Goal: Transaction & Acquisition: Purchase product/service

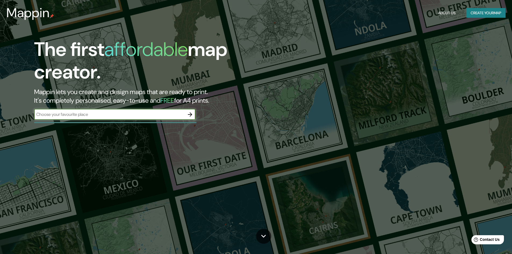
click at [131, 116] on input "text" at bounding box center [109, 114] width 150 height 6
click at [189, 110] on button "button" at bounding box center [190, 114] width 11 height 11
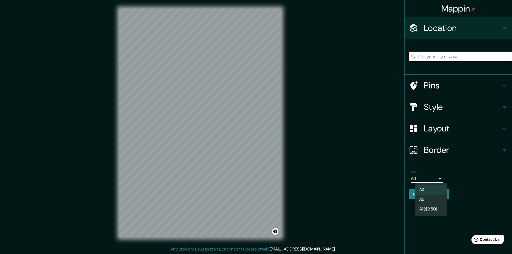
click at [436, 177] on body "Mappin Location Pins Style Layout Border Choose a border. Hint : you can make l…" at bounding box center [256, 127] width 512 height 254
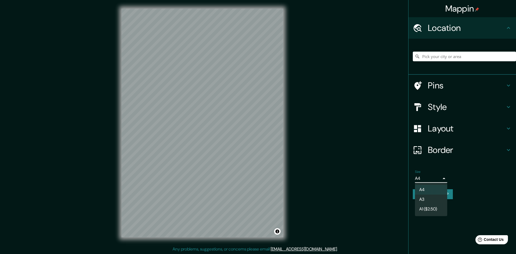
click at [427, 199] on li "A3" at bounding box center [431, 199] width 32 height 10
type input "a4"
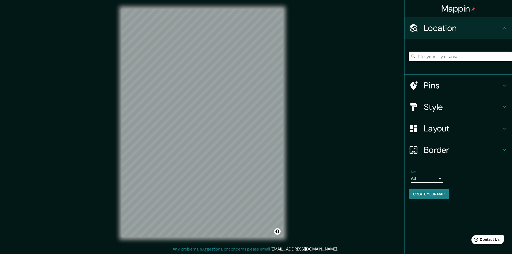
click at [431, 149] on h4 "Border" at bounding box center [462, 150] width 77 height 11
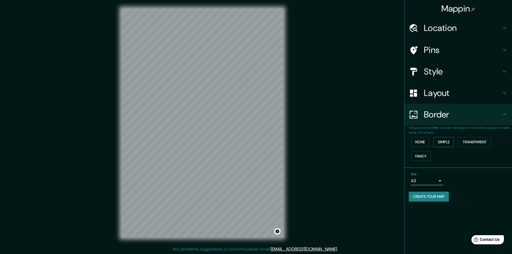
click at [439, 142] on button "Simple" at bounding box center [443, 142] width 20 height 10
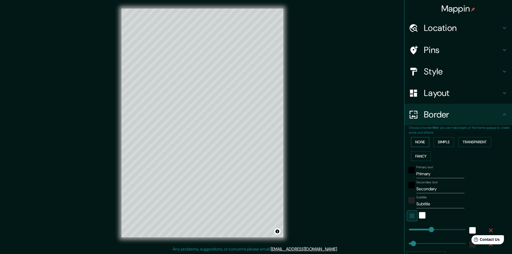
click at [416, 142] on button "None" at bounding box center [420, 142] width 18 height 10
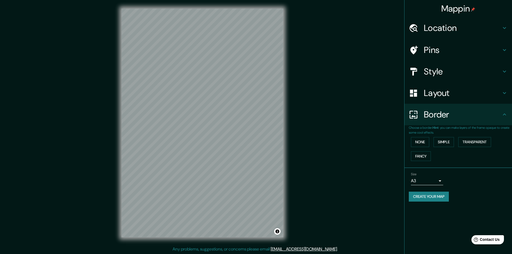
click at [434, 92] on h4 "Layout" at bounding box center [462, 93] width 77 height 11
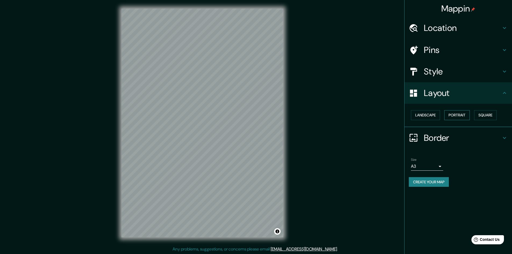
click at [451, 116] on button "Portrait" at bounding box center [457, 115] width 26 height 10
click at [486, 115] on button "Square" at bounding box center [485, 115] width 23 height 10
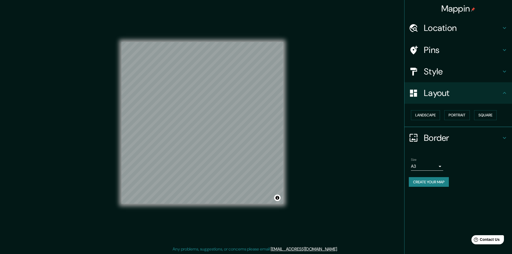
click at [457, 74] on h4 "Style" at bounding box center [462, 71] width 77 height 11
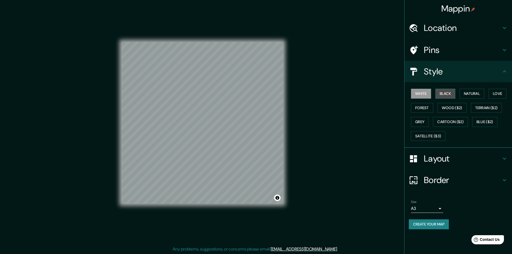
click at [445, 93] on button "Black" at bounding box center [445, 94] width 20 height 10
click at [467, 92] on button "Natural" at bounding box center [471, 94] width 25 height 10
click at [430, 91] on button "White" at bounding box center [421, 94] width 20 height 10
click at [453, 93] on button "Black" at bounding box center [445, 94] width 20 height 10
click at [423, 107] on button "Forest" at bounding box center [422, 108] width 22 height 10
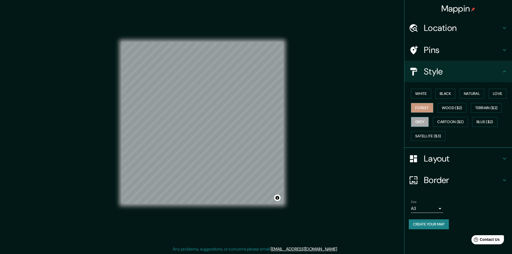
click at [420, 121] on button "Grey" at bounding box center [420, 122] width 18 height 10
click at [501, 92] on button "Love" at bounding box center [497, 94] width 18 height 10
click at [475, 91] on button "Natural" at bounding box center [471, 94] width 25 height 10
click at [416, 91] on button "White" at bounding box center [421, 94] width 20 height 10
click at [441, 95] on button "Black" at bounding box center [445, 94] width 20 height 10
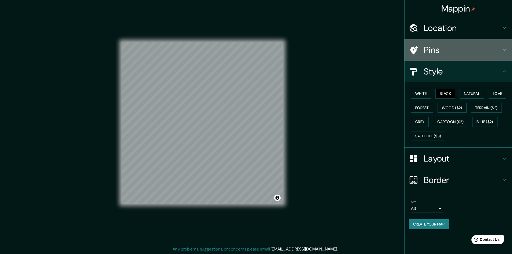
click at [448, 49] on h4 "Pins" at bounding box center [462, 50] width 77 height 11
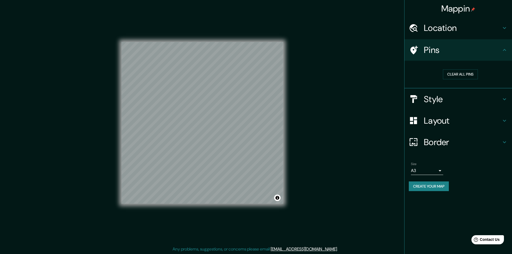
click at [446, 30] on h4 "Location" at bounding box center [462, 28] width 77 height 11
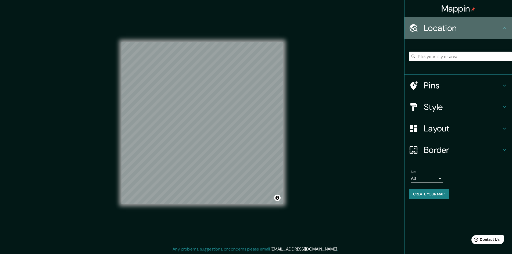
click at [452, 28] on h4 "Location" at bounding box center [462, 28] width 77 height 11
click at [507, 32] on div "Location" at bounding box center [457, 27] width 107 height 21
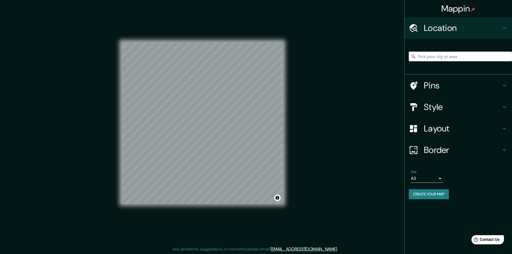
click at [489, 82] on h4 "Pins" at bounding box center [462, 85] width 77 height 11
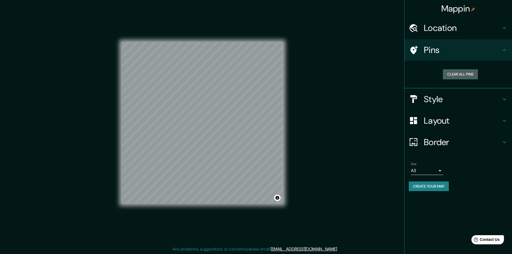
click at [457, 76] on button "Clear all pins" at bounding box center [460, 74] width 35 height 10
click at [496, 48] on h4 "Pins" at bounding box center [462, 50] width 77 height 11
click at [452, 101] on h4 "Style" at bounding box center [462, 99] width 77 height 11
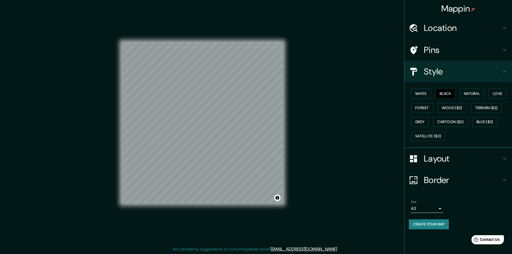
click at [472, 77] on h4 "Style" at bounding box center [462, 71] width 77 height 11
click at [441, 154] on h4 "Layout" at bounding box center [462, 158] width 77 height 11
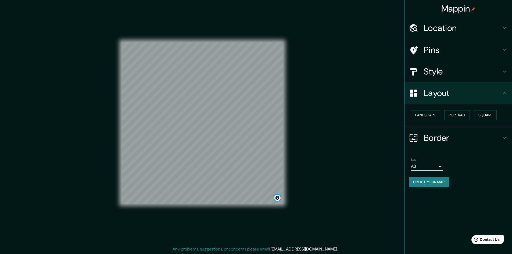
click at [277, 197] on button "Toggle attribution" at bounding box center [277, 197] width 6 height 6
click at [323, 205] on div "Mappin Location Pins Style Layout Landscape Portrait Square Border Choose a bor…" at bounding box center [256, 127] width 512 height 254
drag, startPoint x: 443, startPoint y: 183, endPoint x: 419, endPoint y: 188, distance: 24.9
click at [419, 188] on div "Size A3 a4 Create your map" at bounding box center [458, 174] width 99 height 36
click at [422, 181] on button "Create your map" at bounding box center [429, 182] width 40 height 10
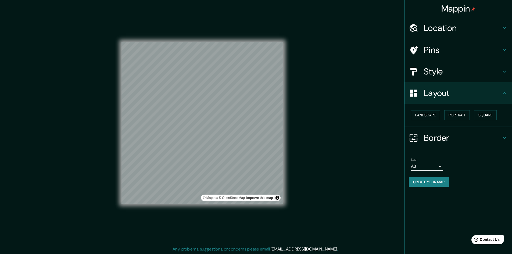
click at [439, 182] on button "Create your map" at bounding box center [429, 182] width 40 height 10
click at [277, 198] on button "Toggle attribution" at bounding box center [277, 197] width 6 height 6
click at [353, 199] on div "Mappin Location Pins Style Layout Landscape Portrait Square Border Choose a bor…" at bounding box center [256, 127] width 512 height 254
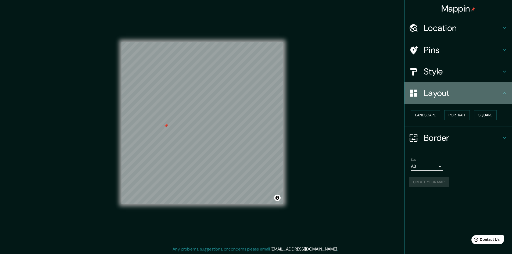
click at [453, 88] on h4 "Layout" at bounding box center [462, 93] width 77 height 11
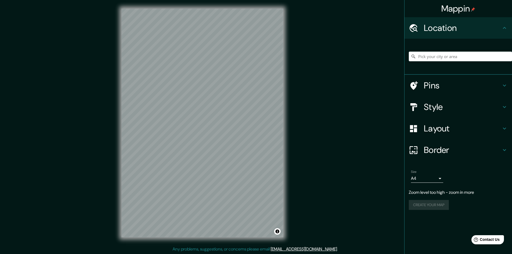
click at [93, 107] on div "Mappin Location Pins Style Layout Border Choose a border. Hint : you can make l…" at bounding box center [256, 127] width 512 height 254
click at [453, 108] on h4 "Style" at bounding box center [462, 107] width 77 height 11
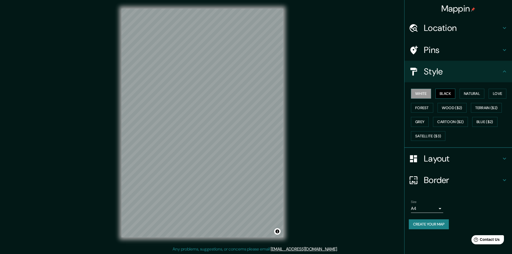
click at [445, 92] on button "Black" at bounding box center [445, 94] width 20 height 10
click at [421, 124] on button "Grey" at bounding box center [420, 122] width 18 height 10
click at [425, 107] on button "Forest" at bounding box center [422, 108] width 22 height 10
click at [424, 117] on button "Grey" at bounding box center [420, 122] width 18 height 10
click at [443, 96] on button "Black" at bounding box center [445, 94] width 20 height 10
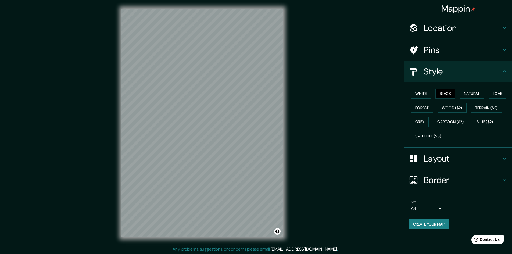
click at [432, 208] on body "Mappin Location Pins Style White Black Natural Love Forest Wood ($2) Terrain ($…" at bounding box center [256, 127] width 512 height 254
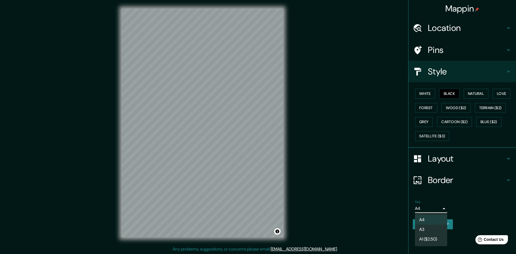
click at [428, 229] on li "A3" at bounding box center [431, 230] width 32 height 10
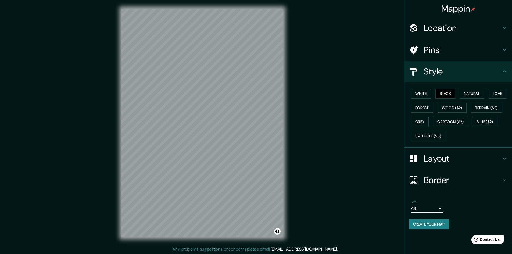
click at [454, 160] on h4 "Layout" at bounding box center [462, 158] width 77 height 11
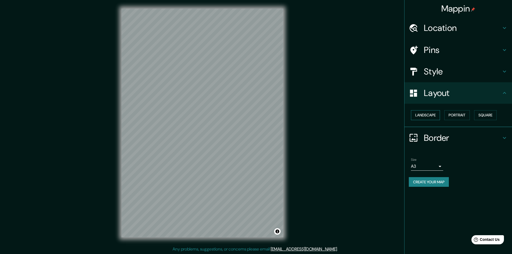
click at [437, 116] on button "Landscape" at bounding box center [425, 115] width 29 height 10
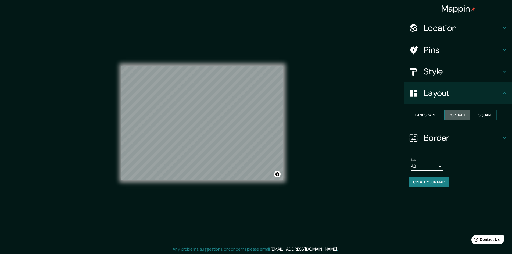
click at [456, 116] on button "Portrait" at bounding box center [457, 115] width 26 height 10
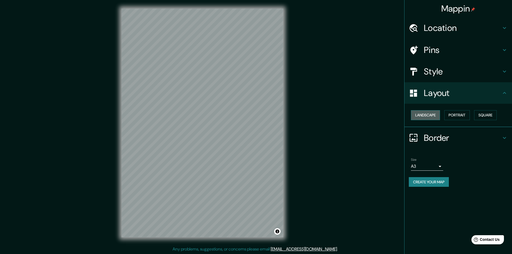
click at [422, 114] on button "Landscape" at bounding box center [425, 115] width 29 height 10
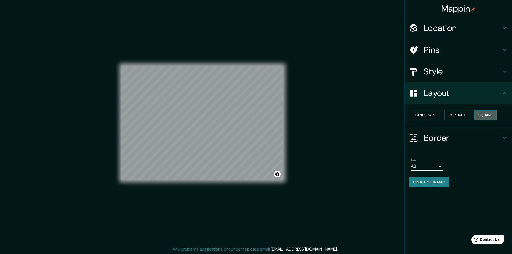
click at [476, 117] on button "Square" at bounding box center [485, 115] width 23 height 10
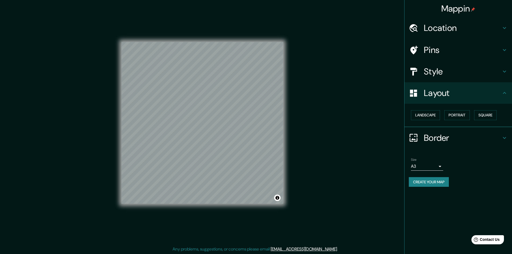
click at [419, 185] on button "Create your map" at bounding box center [429, 182] width 40 height 10
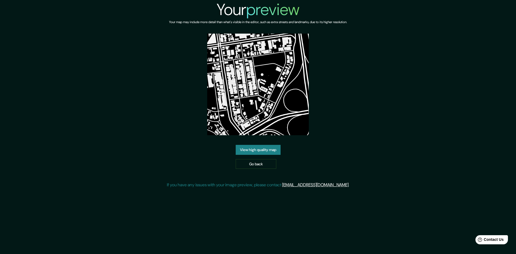
click at [271, 150] on link "View high quality map" at bounding box center [258, 150] width 45 height 10
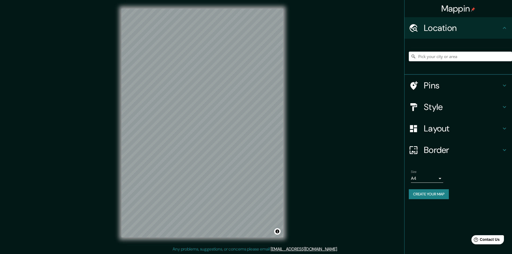
click at [295, 81] on div "Mappin Location Pins Style Layout Border Choose a border. Hint : you can make l…" at bounding box center [256, 127] width 512 height 254
click at [472, 55] on input "Pick your city or area" at bounding box center [460, 57] width 103 height 10
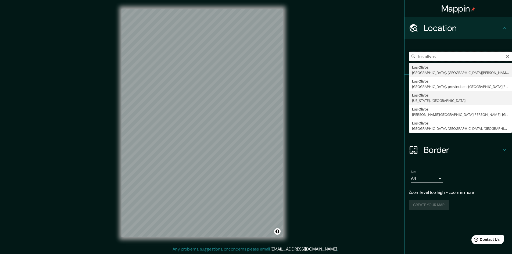
scroll to position [1, 0]
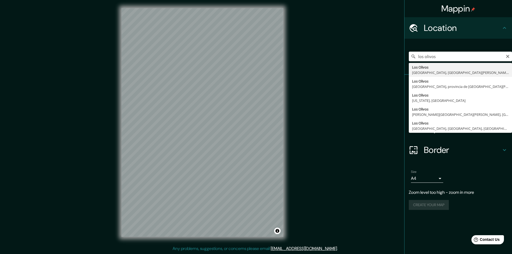
click at [439, 56] on input "los olivos" at bounding box center [460, 57] width 103 height 10
type input "Los Olivos, Lima, Provincia de Lima, Perú"
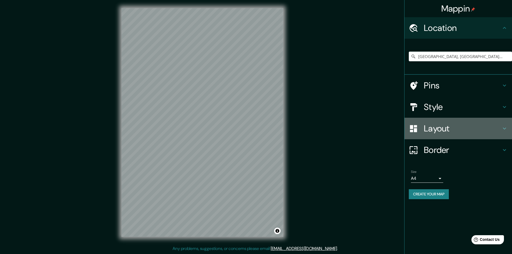
click at [447, 131] on h4 "Layout" at bounding box center [462, 128] width 77 height 11
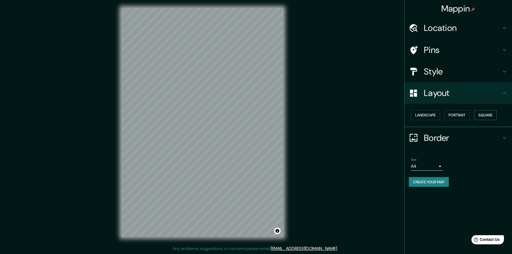
click at [481, 115] on button "Square" at bounding box center [485, 115] width 23 height 10
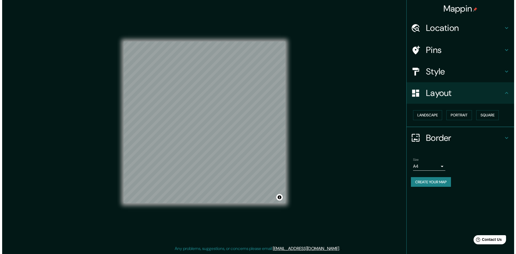
click at [437, 166] on body "Mappin Location Los Olivos, Lima, Provincia de Lima, Perú Pins Style Layout Lan…" at bounding box center [256, 126] width 512 height 254
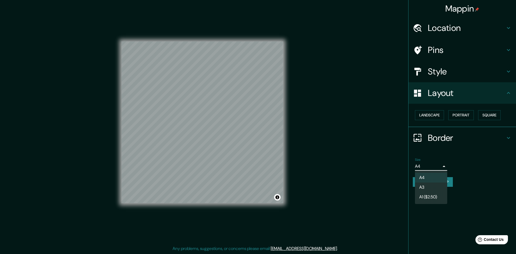
click at [429, 189] on li "A3" at bounding box center [431, 187] width 32 height 10
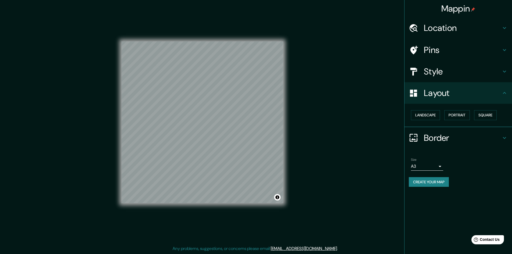
click at [459, 77] on h4 "Style" at bounding box center [462, 71] width 77 height 11
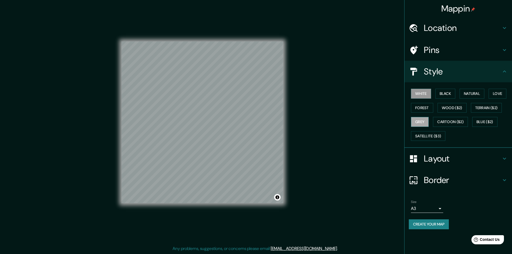
click at [417, 118] on button "Grey" at bounding box center [420, 122] width 18 height 10
click at [438, 223] on button "Create your map" at bounding box center [429, 224] width 40 height 10
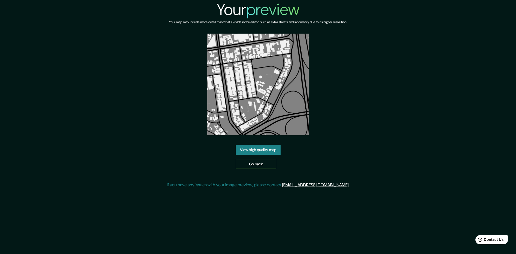
click at [265, 152] on link "View high quality map" at bounding box center [258, 150] width 45 height 10
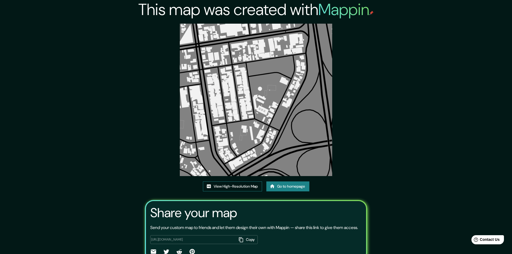
click at [252, 188] on link "View High-Resolution Map" at bounding box center [232, 186] width 59 height 10
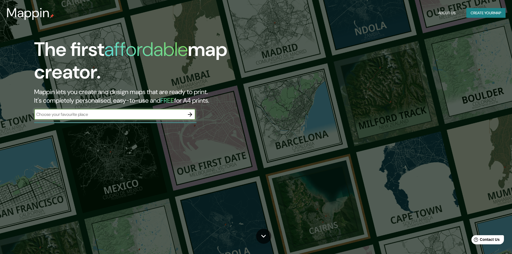
click at [193, 114] on button "button" at bounding box center [190, 114] width 11 height 11
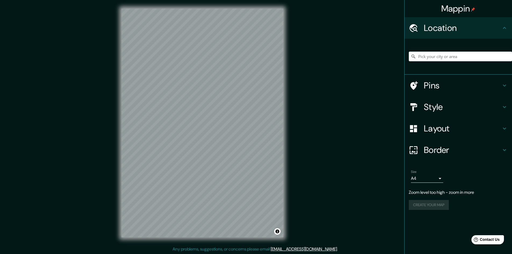
click at [283, 127] on div "© Mapbox © OpenStreetMap Improve this map" at bounding box center [202, 123] width 179 height 246
click at [471, 123] on h4 "Layout" at bounding box center [462, 128] width 77 height 11
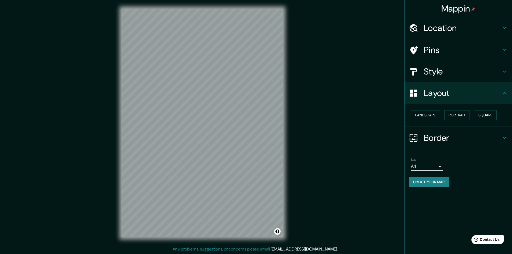
click at [477, 108] on div "Landscape [GEOGRAPHIC_DATA]" at bounding box center [460, 115] width 103 height 14
click at [479, 113] on button "Square" at bounding box center [485, 115] width 23 height 10
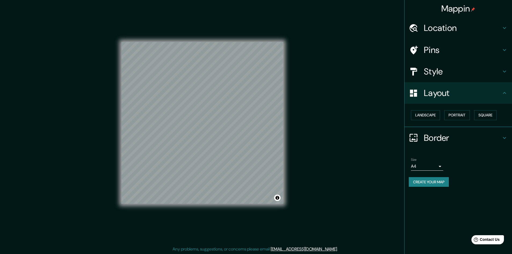
click at [458, 76] on h4 "Style" at bounding box center [462, 71] width 77 height 11
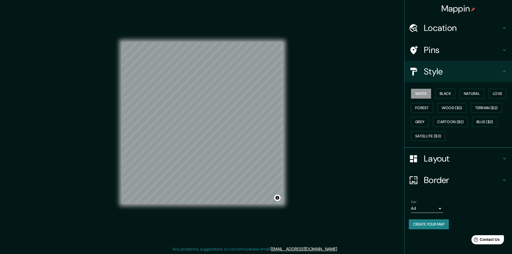
click at [432, 120] on div "White Black Natural Love Forest Wood ($2) Terrain ($2) Grey Cartoon ($2) Blue (…" at bounding box center [460, 114] width 103 height 56
click at [427, 119] on button "Grey" at bounding box center [420, 122] width 18 height 10
click at [345, 123] on div "Mappin Location Pins Style White Black Natural Love Forest Wood ($2) Terrain ($…" at bounding box center [256, 127] width 512 height 254
click at [431, 211] on body "Mappin Location Pins Style White Black Natural Love Forest Wood ($2) Terrain ($…" at bounding box center [256, 127] width 512 height 254
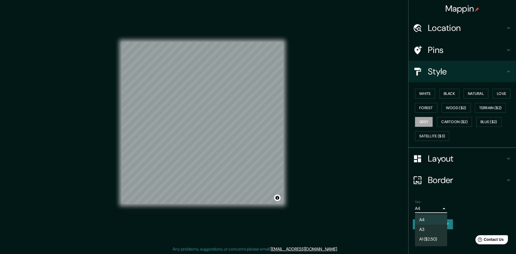
click at [423, 226] on li "A3" at bounding box center [431, 230] width 32 height 10
type input "a4"
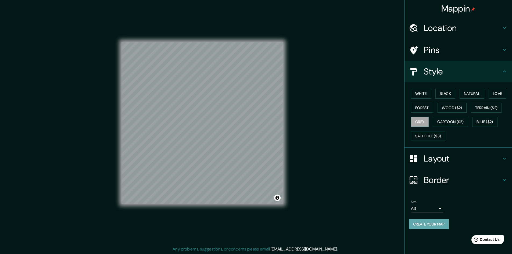
click at [431, 223] on button "Create your map" at bounding box center [429, 224] width 40 height 10
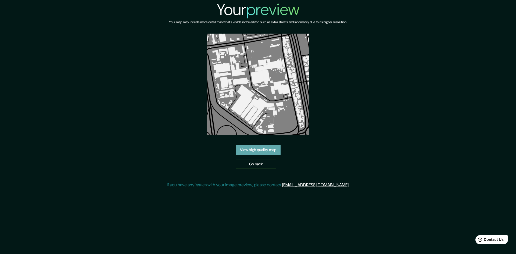
click at [251, 147] on link "View high quality map" at bounding box center [258, 150] width 45 height 10
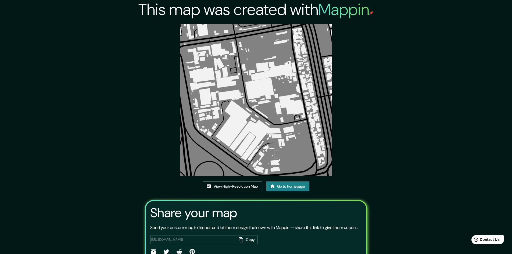
click at [234, 186] on link "View High-Resolution Map" at bounding box center [232, 186] width 59 height 10
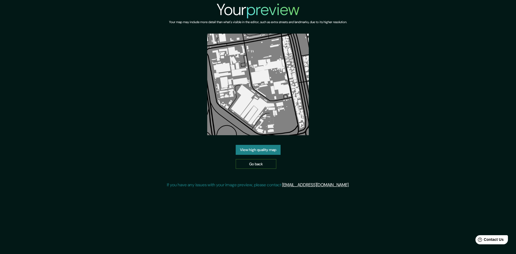
click at [263, 163] on link "Go back" at bounding box center [256, 164] width 41 height 10
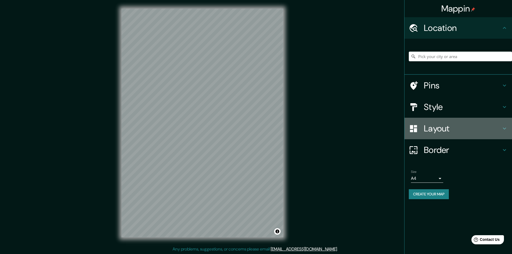
click at [469, 122] on div "Layout" at bounding box center [457, 128] width 107 height 21
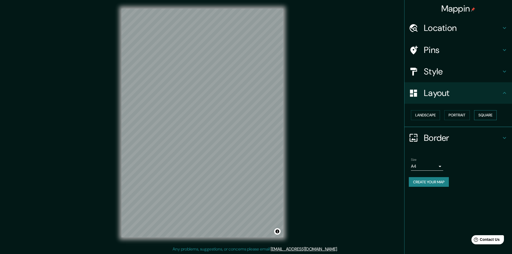
click at [481, 115] on button "Square" at bounding box center [485, 115] width 23 height 10
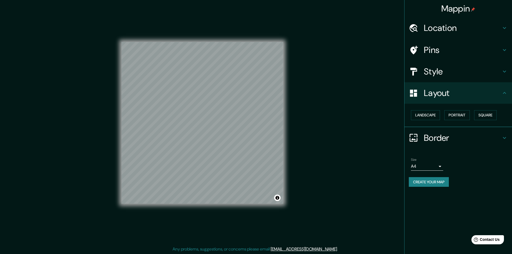
click at [415, 164] on body "Mappin Location Pins Style Layout Landscape Portrait Square Border Choose a bor…" at bounding box center [256, 127] width 512 height 254
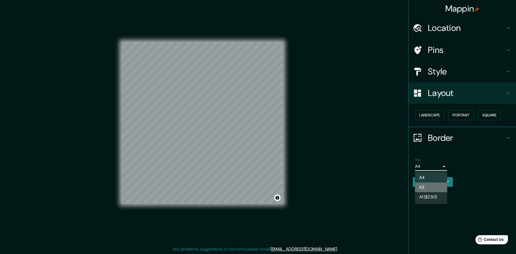
click at [439, 187] on li "A3" at bounding box center [431, 187] width 32 height 10
type input "a4"
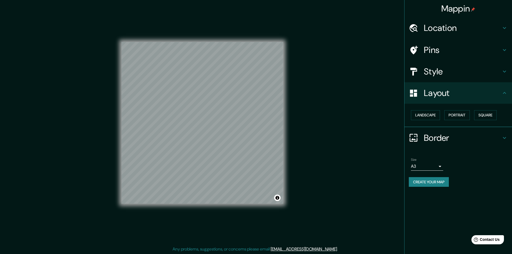
click at [440, 66] on h4 "Style" at bounding box center [462, 71] width 77 height 11
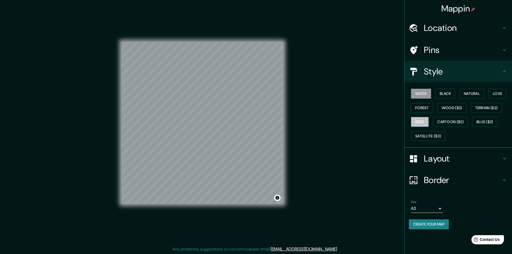
click at [428, 118] on button "Grey" at bounding box center [420, 122] width 18 height 10
click at [426, 120] on button "Grey" at bounding box center [420, 122] width 18 height 10
click at [295, 132] on div "Mappin Location Pins Style White Black Natural Love Forest Wood ($2) Terrain ($…" at bounding box center [256, 127] width 512 height 254
click at [426, 222] on button "Create your map" at bounding box center [429, 224] width 40 height 10
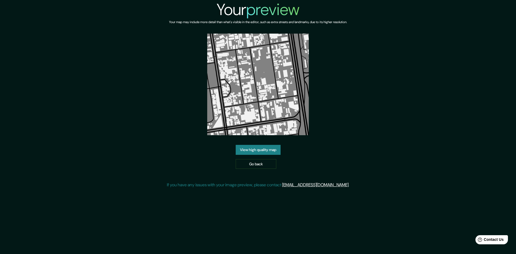
click at [262, 151] on link "View high quality map" at bounding box center [258, 150] width 45 height 10
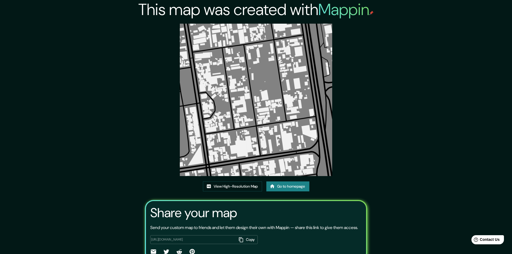
click at [215, 193] on div "View High-Resolution Map Go to homepage" at bounding box center [256, 188] width 106 height 14
click at [216, 189] on link "View High-Resolution Map" at bounding box center [232, 186] width 59 height 10
click at [287, 186] on link "Go to homepage" at bounding box center [287, 186] width 43 height 10
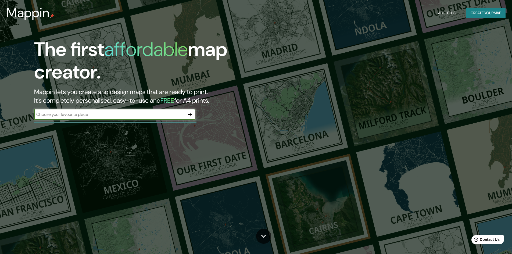
click at [194, 115] on button "button" at bounding box center [190, 114] width 11 height 11
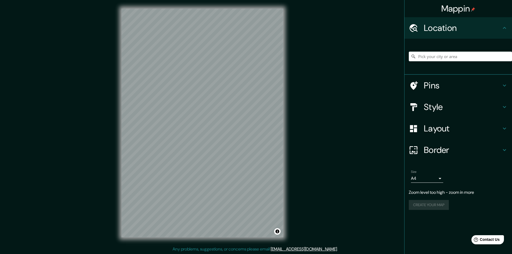
click at [283, 104] on div "© Mapbox © OpenStreetMap Improve this map" at bounding box center [202, 123] width 179 height 246
click at [432, 129] on h4 "Layout" at bounding box center [462, 128] width 77 height 11
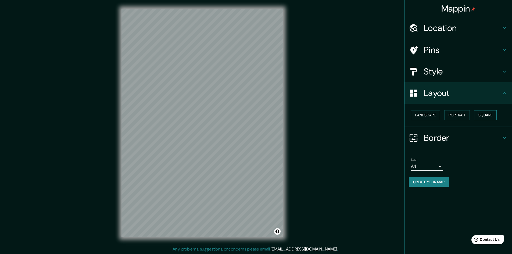
click at [485, 116] on button "Square" at bounding box center [485, 115] width 23 height 10
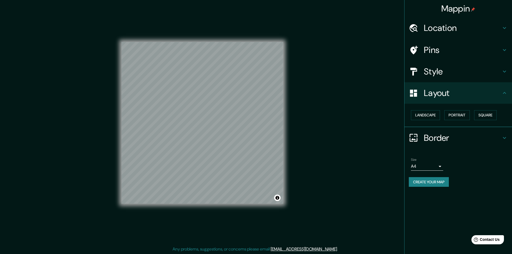
click at [482, 71] on h4 "Style" at bounding box center [462, 71] width 77 height 11
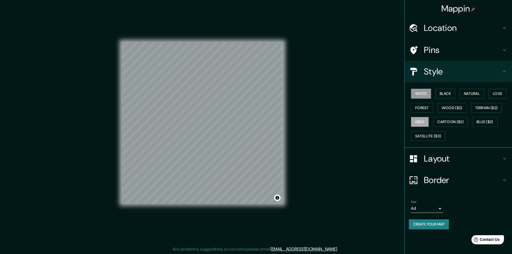
click at [425, 123] on button "Grey" at bounding box center [420, 122] width 18 height 10
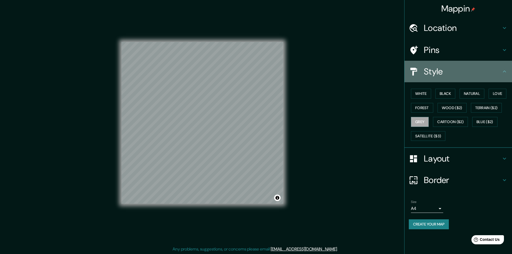
click at [483, 61] on div "Style" at bounding box center [457, 71] width 107 height 21
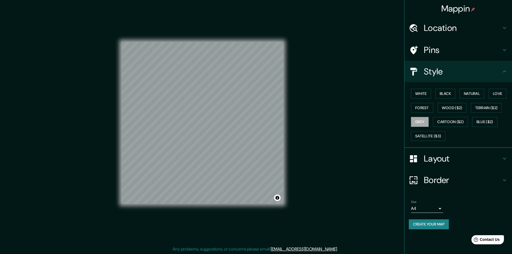
click at [421, 206] on body "Mappin Location Pins Style White Black Natural Love Forest Wood ($2) Terrain ($…" at bounding box center [256, 127] width 512 height 254
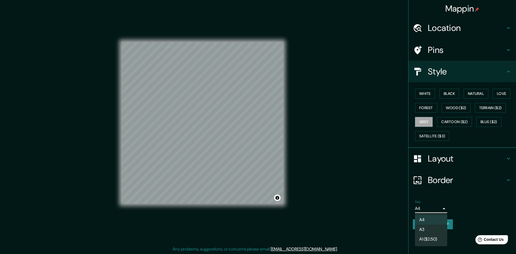
click at [419, 225] on li "A3" at bounding box center [431, 230] width 32 height 10
type input "a4"
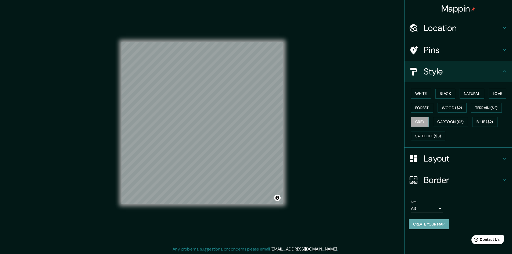
click at [424, 228] on button "Create your map" at bounding box center [429, 224] width 40 height 10
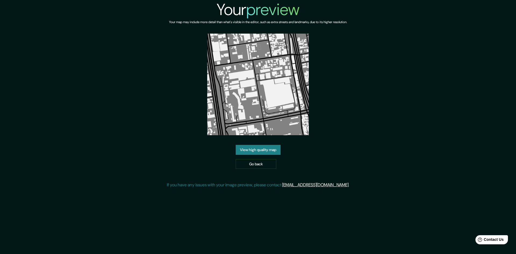
click at [259, 151] on link "View high quality map" at bounding box center [258, 150] width 45 height 10
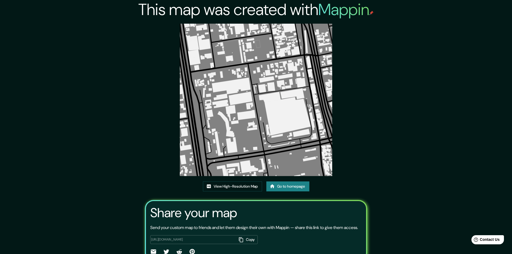
click at [224, 35] on img at bounding box center [256, 100] width 152 height 152
click at [238, 181] on link "View High-Resolution Map" at bounding box center [232, 186] width 59 height 10
